Goal: Find specific page/section: Find specific page/section

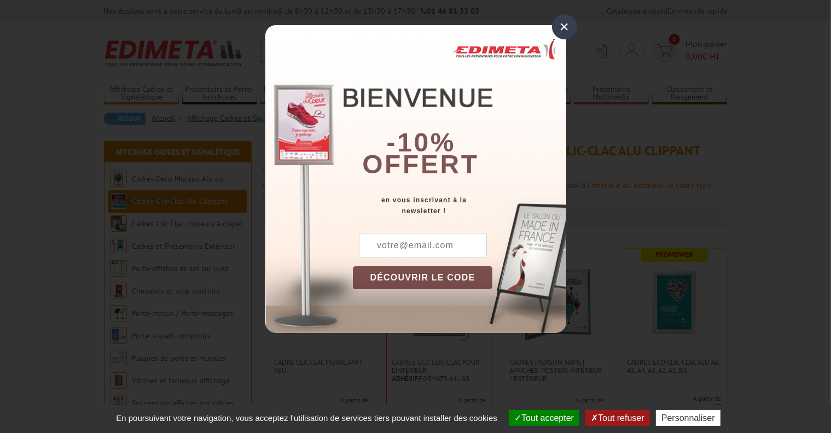
click at [563, 28] on div "×" at bounding box center [564, 26] width 25 height 25
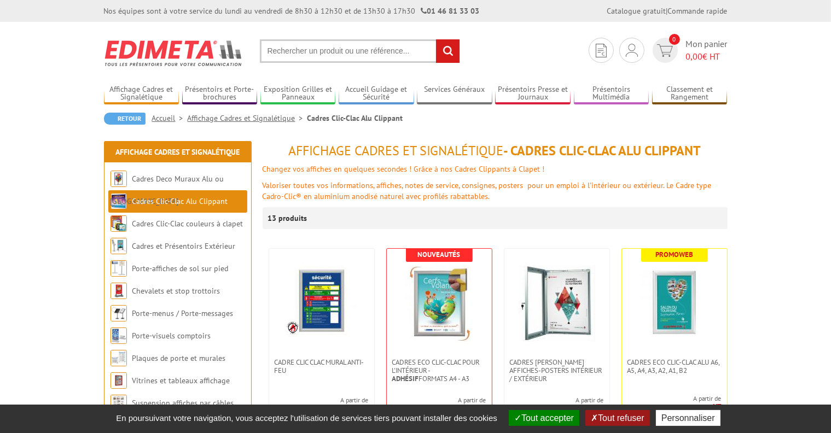
click at [268, 51] on input "text" at bounding box center [360, 51] width 200 height 24
type input "CADRE 25*75"
click at [436, 39] on input "rechercher" at bounding box center [448, 51] width 24 height 24
